Goal: Book appointment/travel/reservation

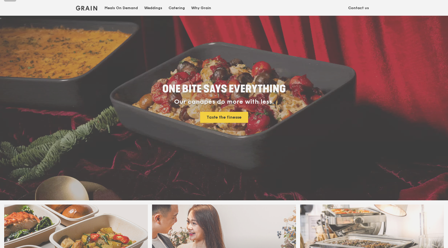
scroll to position [20, 0]
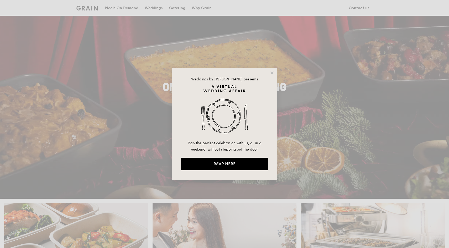
click at [273, 68] on div "Weddings by [PERSON_NAME] presents Plan the perfect celebration with us, all in…" at bounding box center [224, 124] width 449 height 248
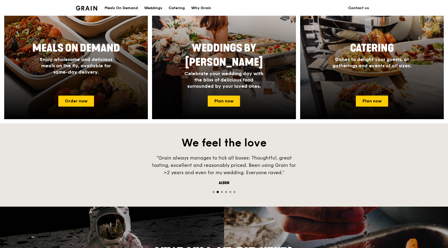
scroll to position [256, 0]
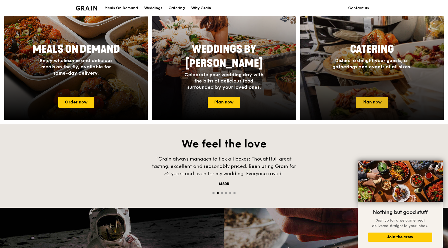
click at [372, 106] on link "Plan now" at bounding box center [372, 102] width 32 height 11
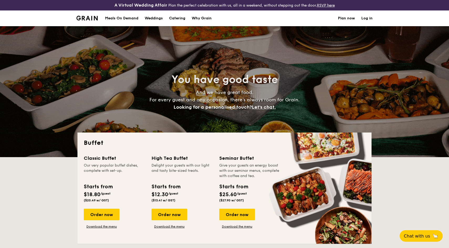
select select
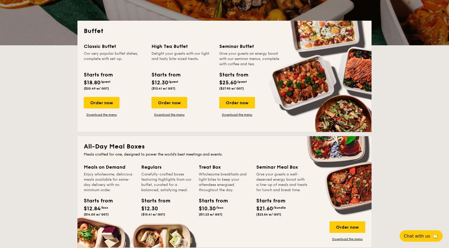
scroll to position [119, 0]
